Goal: Use online tool/utility: Utilize a website feature to perform a specific function

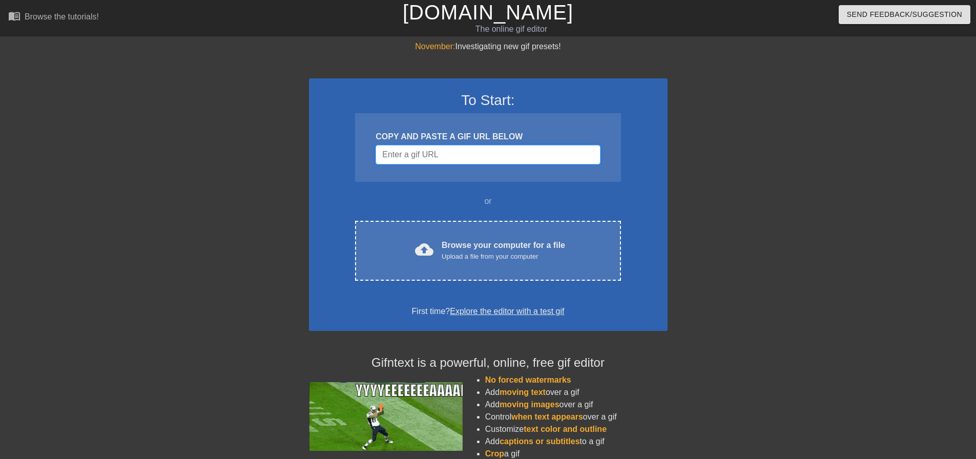
click at [422, 156] on input "Username" at bounding box center [488, 154] width 225 height 19
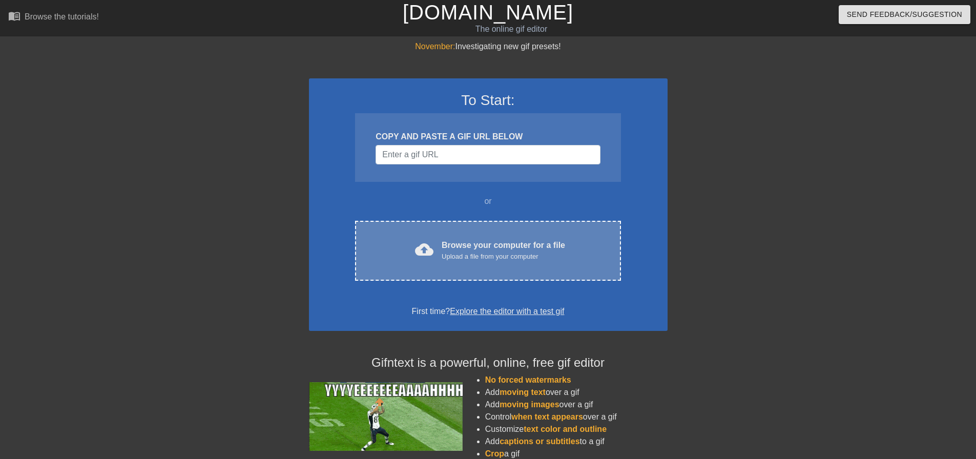
click at [446, 242] on div "Browse your computer for a file Upload a file from your computer" at bounding box center [504, 250] width 124 height 23
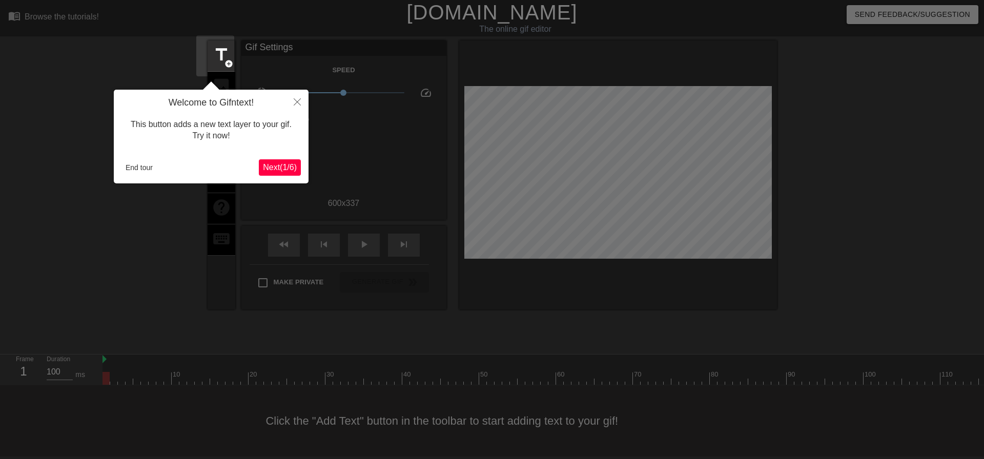
click at [294, 171] on span "Next ( 1 / 6 )" at bounding box center [280, 167] width 34 height 9
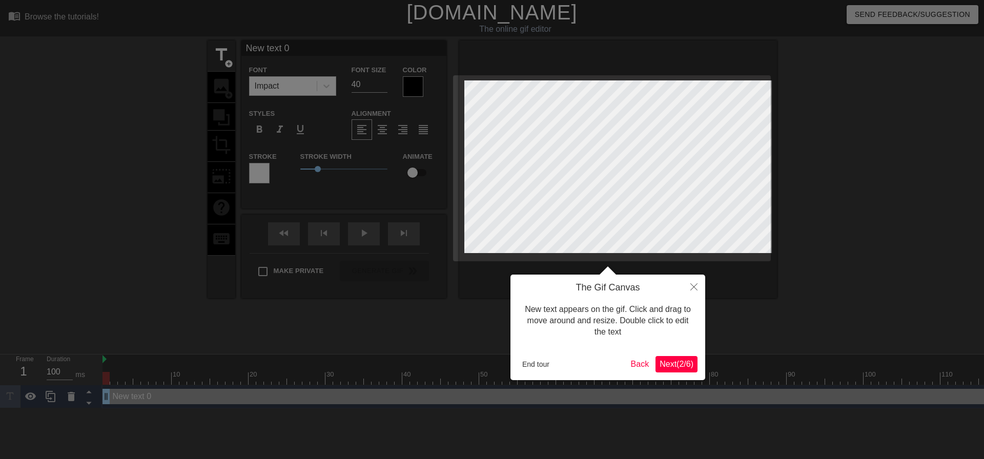
click at [686, 362] on span "Next ( 2 / 6 )" at bounding box center [677, 364] width 34 height 9
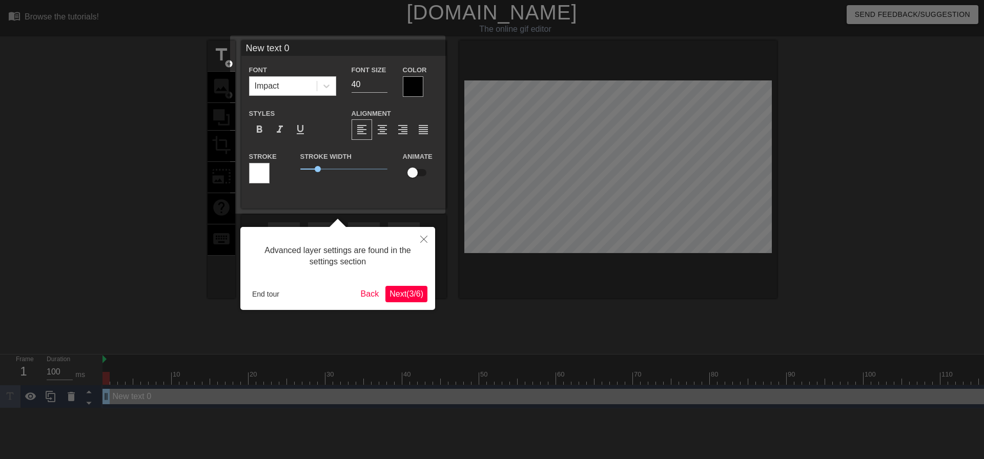
click at [394, 290] on span "Next ( 3 / 6 )" at bounding box center [407, 294] width 34 height 9
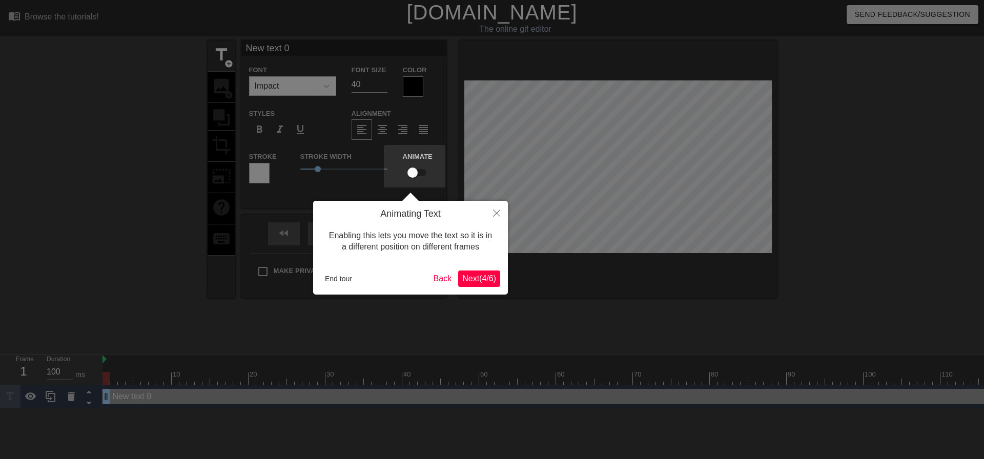
click at [467, 286] on button "Next ( 4 / 6 )" at bounding box center [479, 279] width 42 height 16
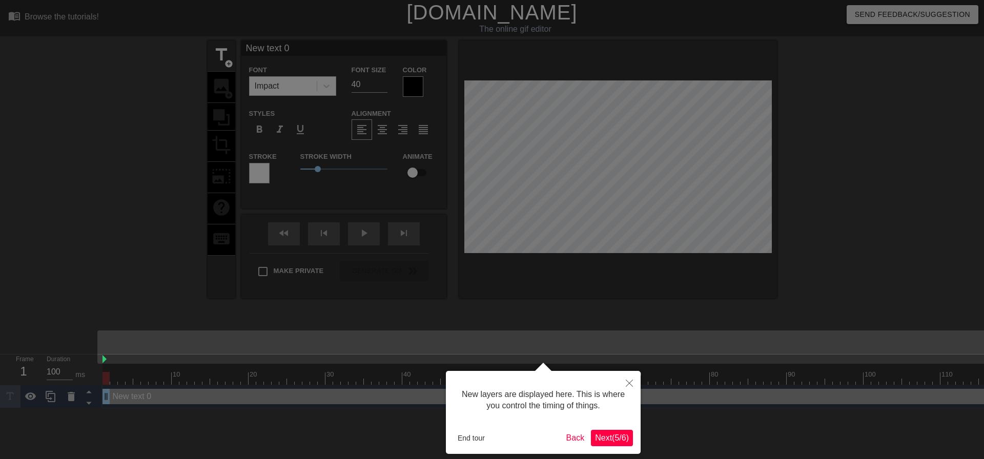
click at [614, 443] on button "Next ( 5 / 6 )" at bounding box center [612, 438] width 42 height 16
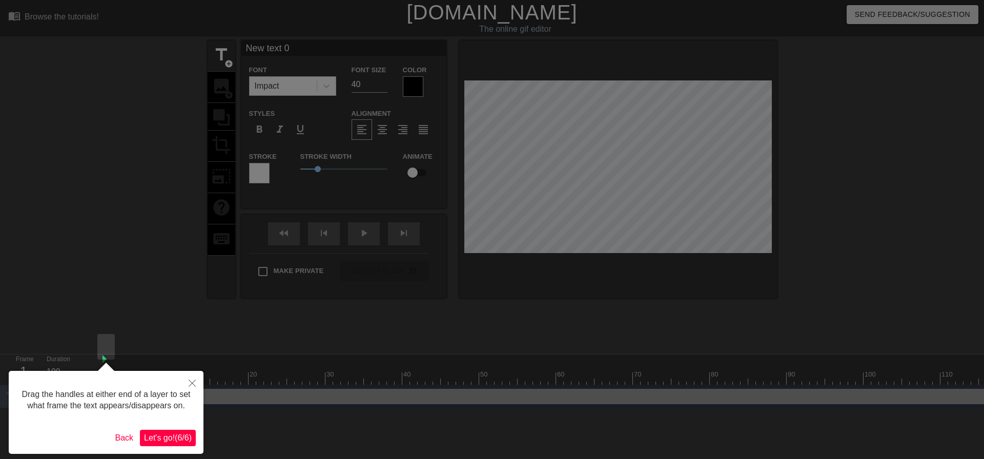
click at [172, 438] on span "Let's go! ( 6 / 6 )" at bounding box center [168, 438] width 48 height 9
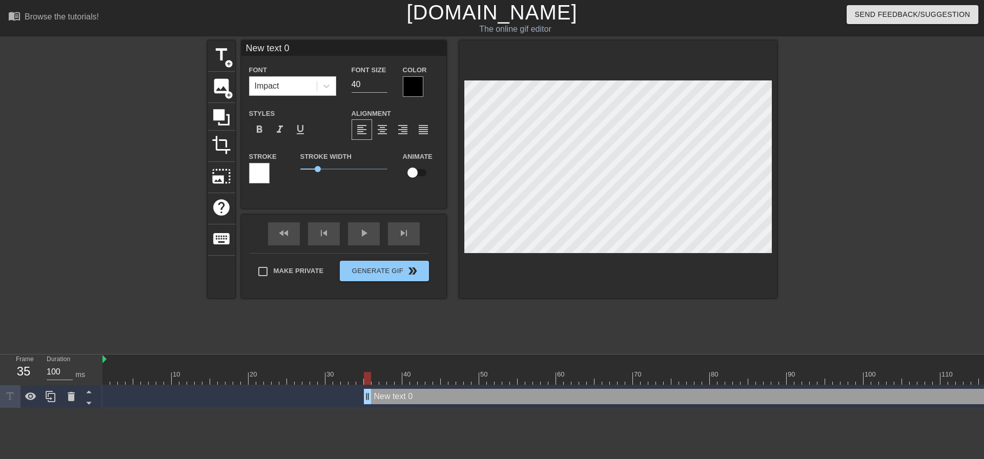
drag, startPoint x: 108, startPoint y: 346, endPoint x: 366, endPoint y: 363, distance: 258.9
click at [366, 363] on html "menu_book Browse the tutorials! [DOMAIN_NAME] The online gif editor Send Feedba…" at bounding box center [492, 204] width 984 height 409
drag, startPoint x: 208, startPoint y: 88, endPoint x: 201, endPoint y: 68, distance: 21.6
click at [188, 81] on div "title add_circle image add_circle crop photo_size_select_large help keyboard Ne…" at bounding box center [492, 194] width 984 height 308
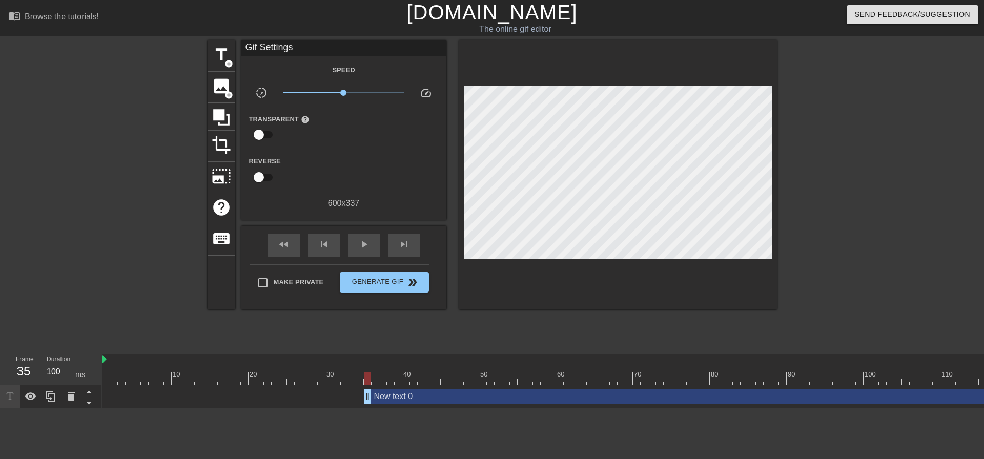
click at [178, 89] on div "title add_circle image add_circle crop photo_size_select_large help keyboard Gi…" at bounding box center [492, 194] width 984 height 308
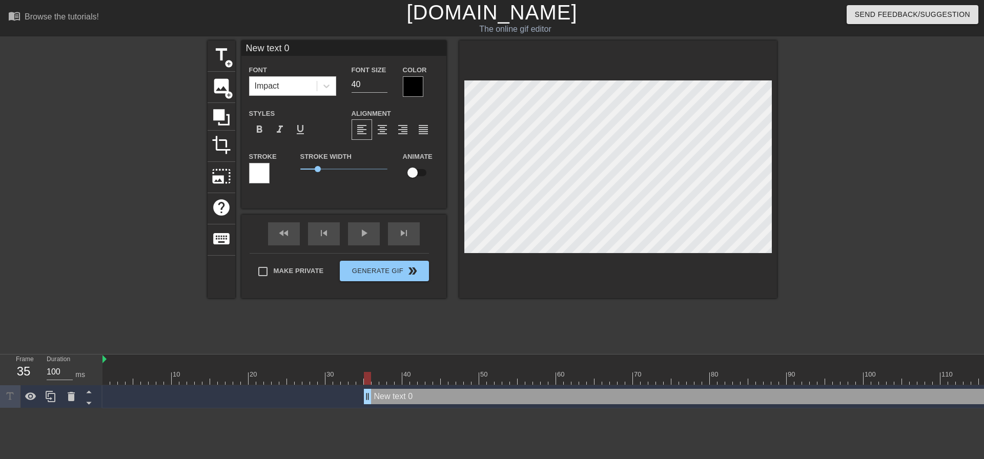
scroll to position [1, 2]
click at [408, 79] on div at bounding box center [413, 86] width 21 height 21
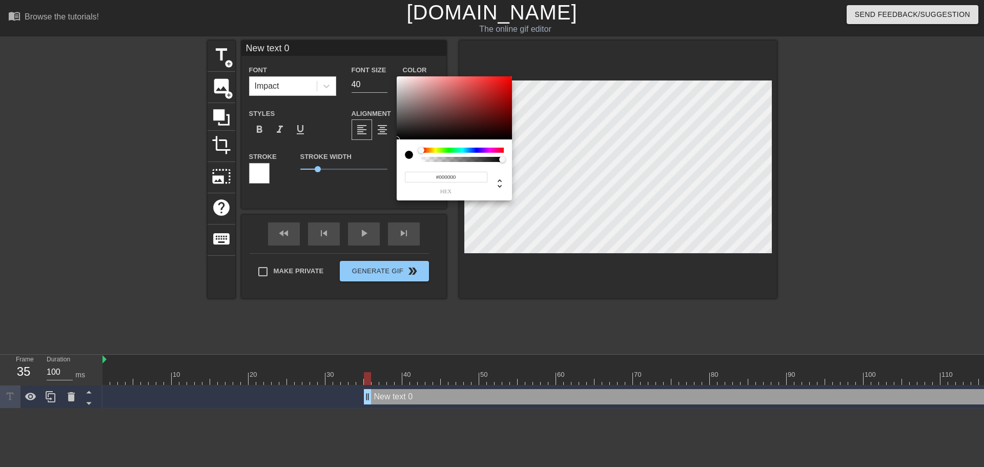
type input "#FCEEEE"
click at [403, 77] on div at bounding box center [454, 108] width 115 height 64
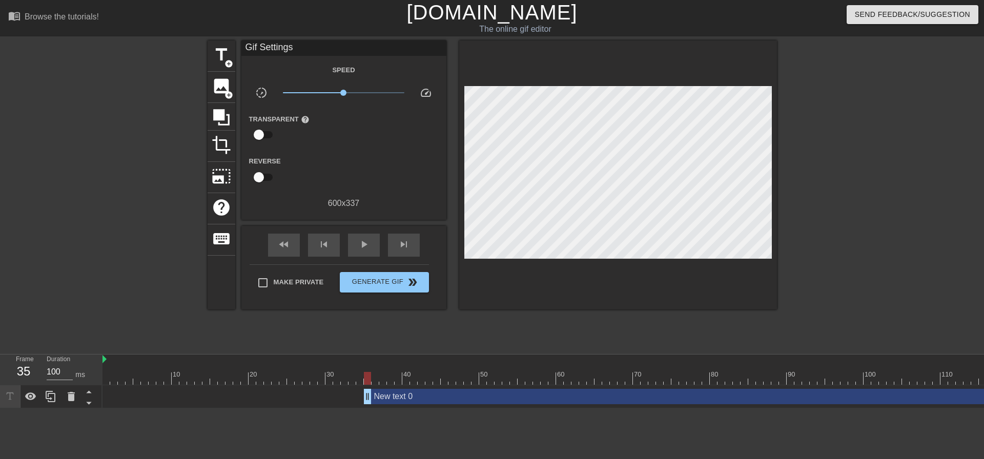
click at [402, 85] on div "Speed slow_motion_video x1.00 speed Transparent help Reverse 600 x 337" at bounding box center [344, 137] width 190 height 146
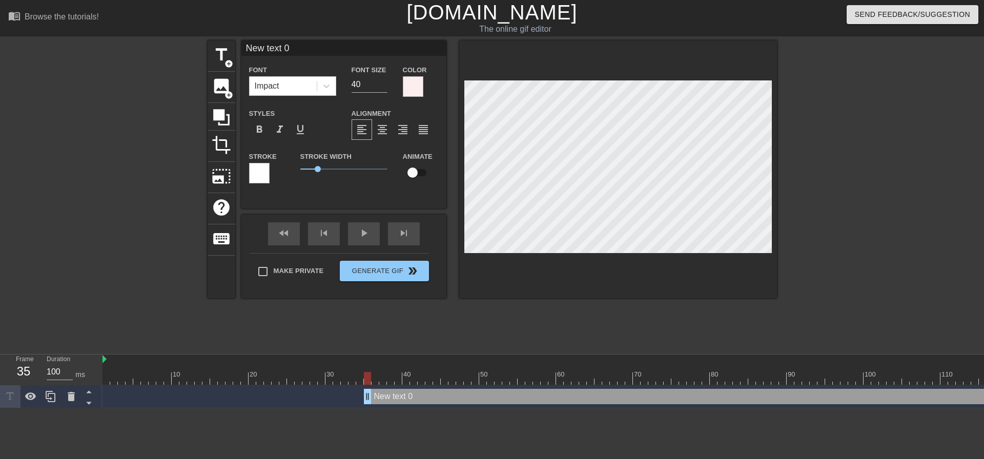
click at [403, 78] on div at bounding box center [413, 86] width 21 height 21
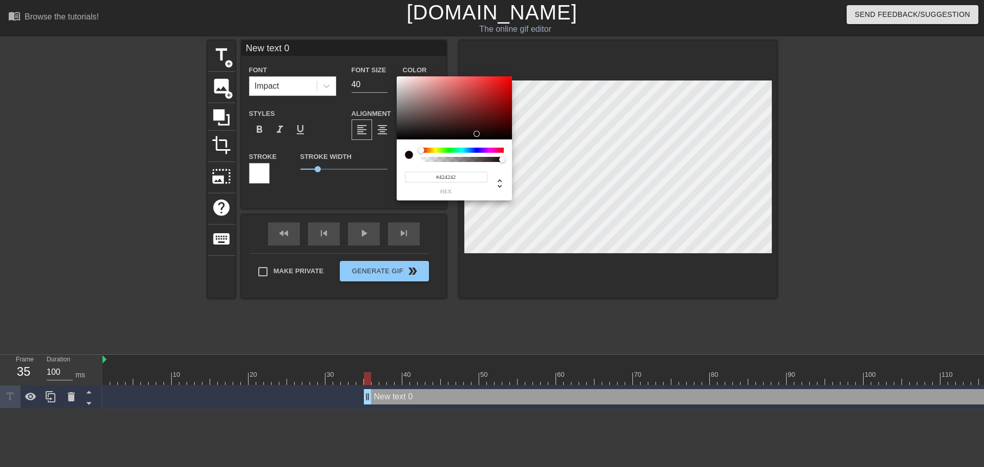
type input "#000000"
drag, startPoint x: 477, startPoint y: 129, endPoint x: 389, endPoint y: 203, distance: 114.9
click at [308, 215] on div "#000000 hex" at bounding box center [492, 233] width 984 height 467
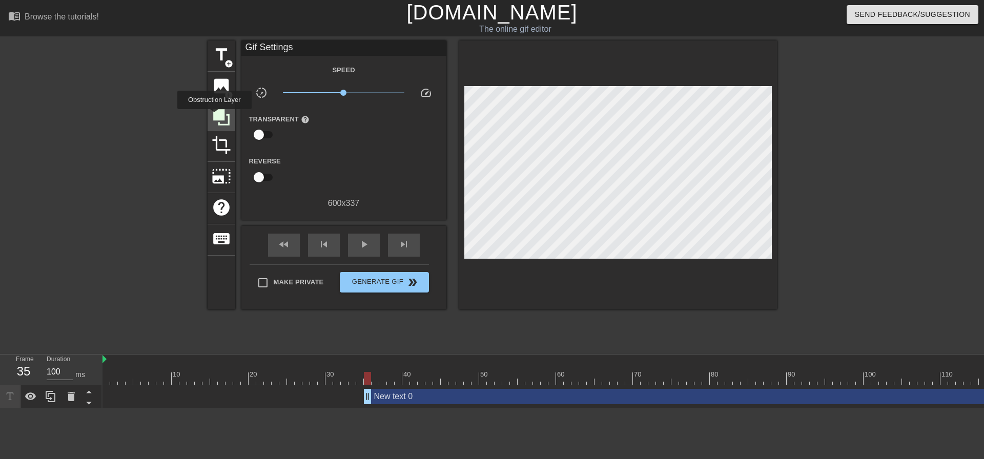
click at [214, 116] on icon at bounding box center [221, 117] width 16 height 16
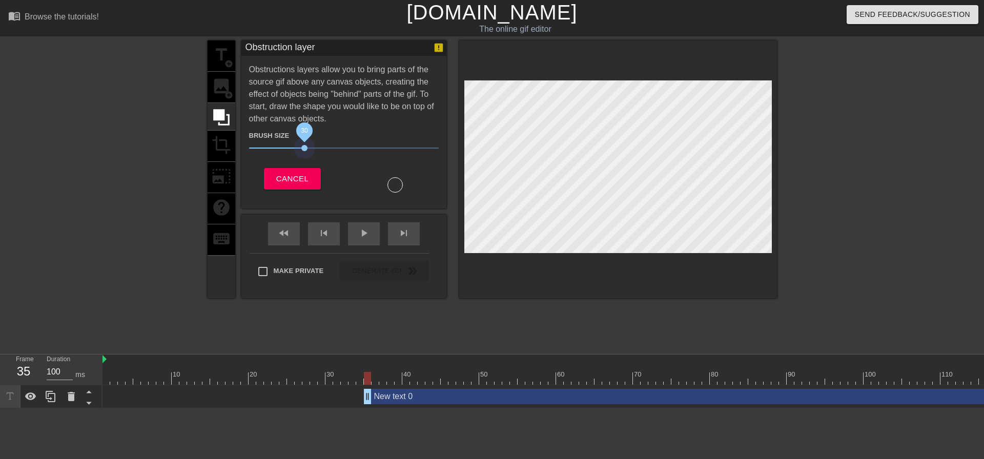
drag, startPoint x: 298, startPoint y: 151, endPoint x: 309, endPoint y: 151, distance: 10.8
click at [308, 151] on span "30" at bounding box center [344, 148] width 190 height 12
